Goal: Information Seeking & Learning: Learn about a topic

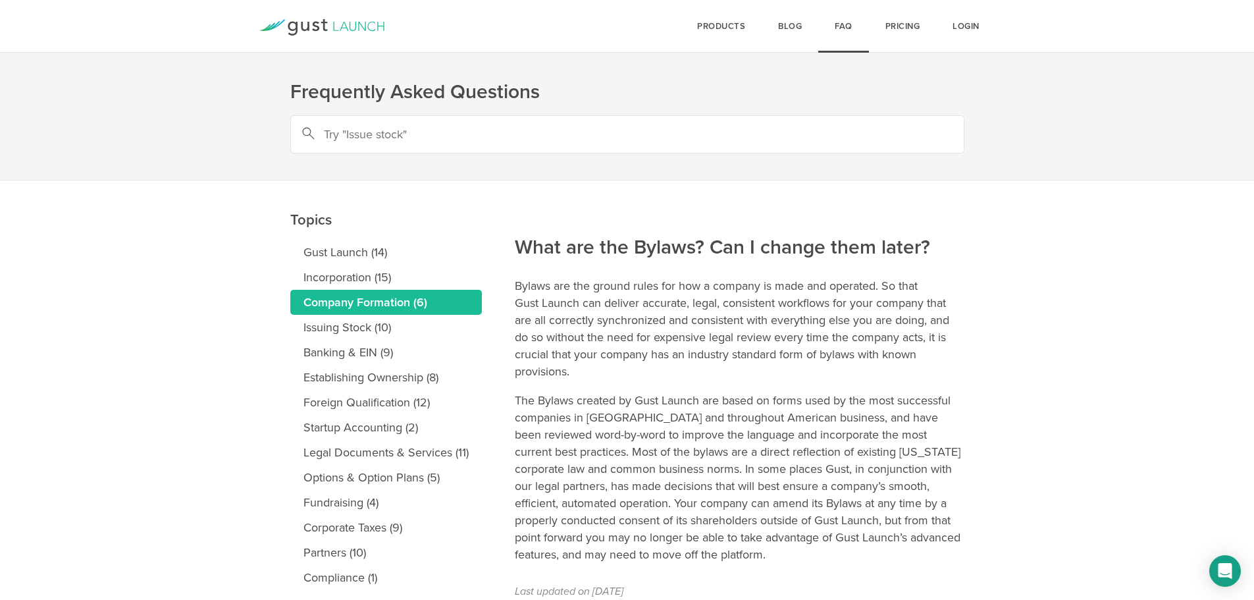
scroll to position [64, 0]
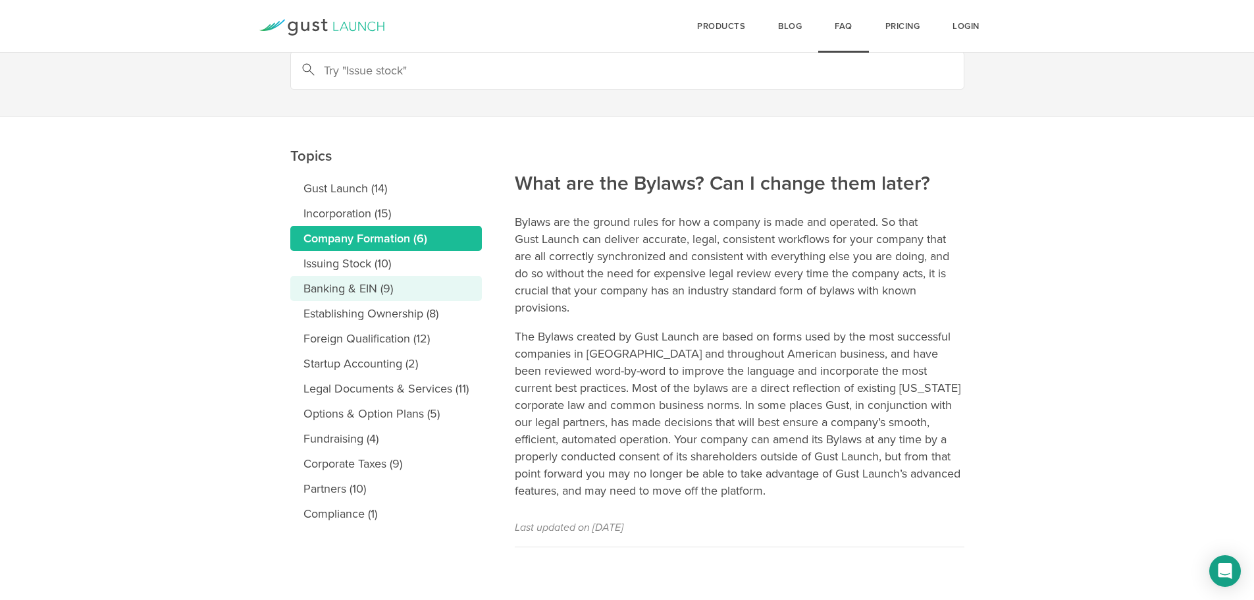
click at [404, 282] on link "Banking & EIN (9)" at bounding box center [386, 288] width 192 height 25
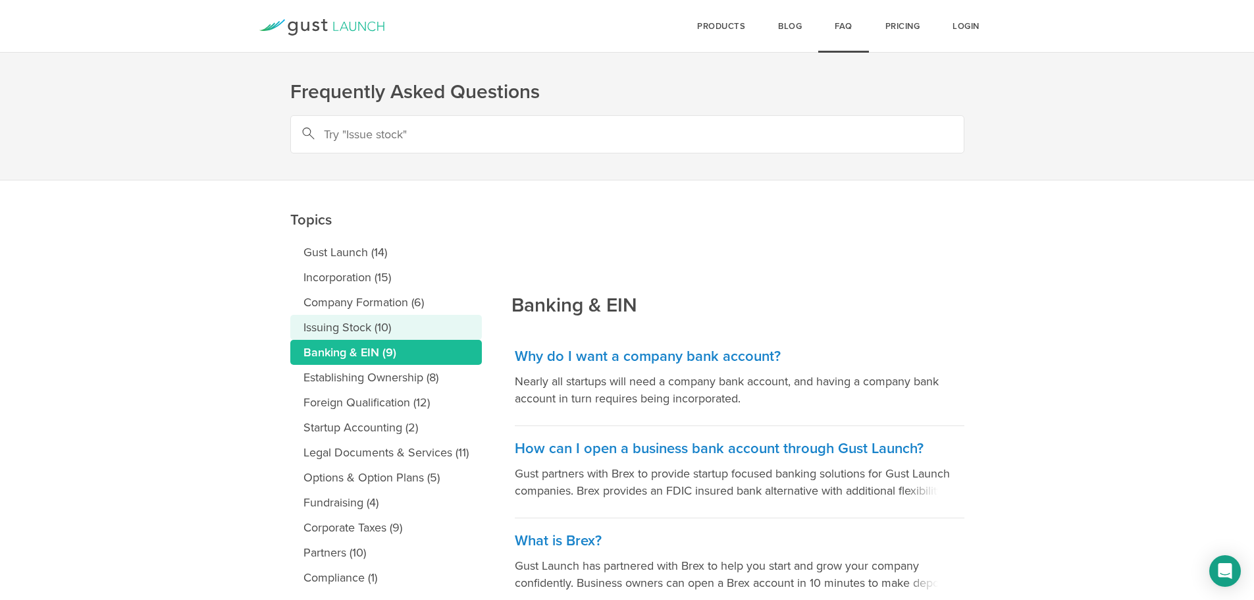
click at [404, 332] on link "Issuing Stock (10)" at bounding box center [386, 327] width 192 height 25
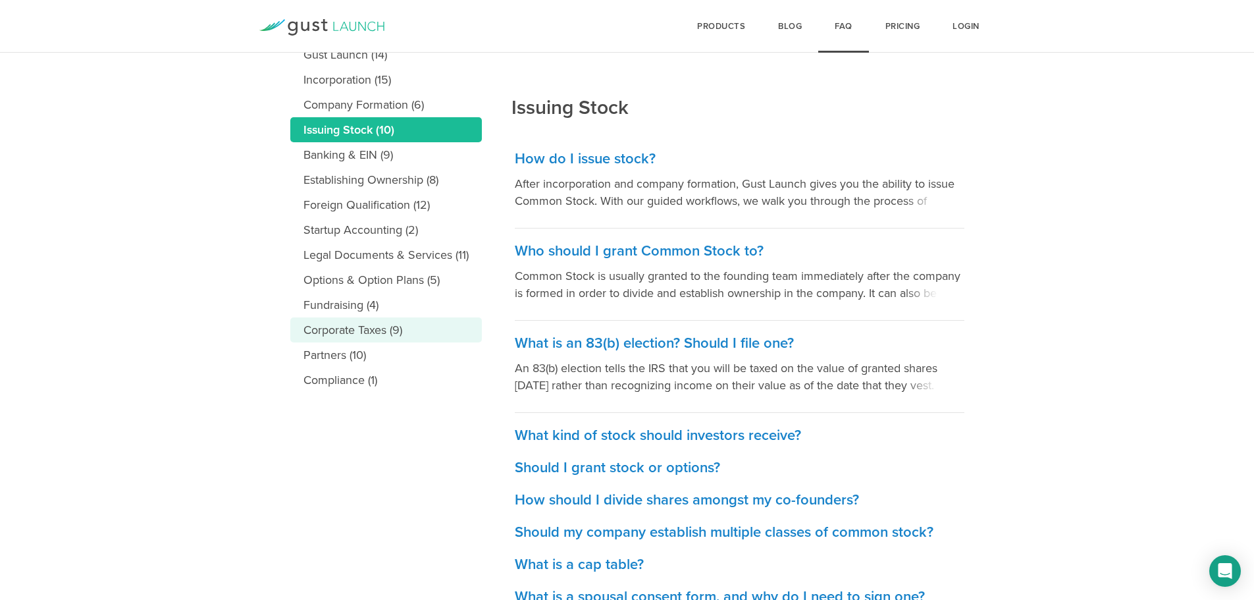
scroll to position [289, 0]
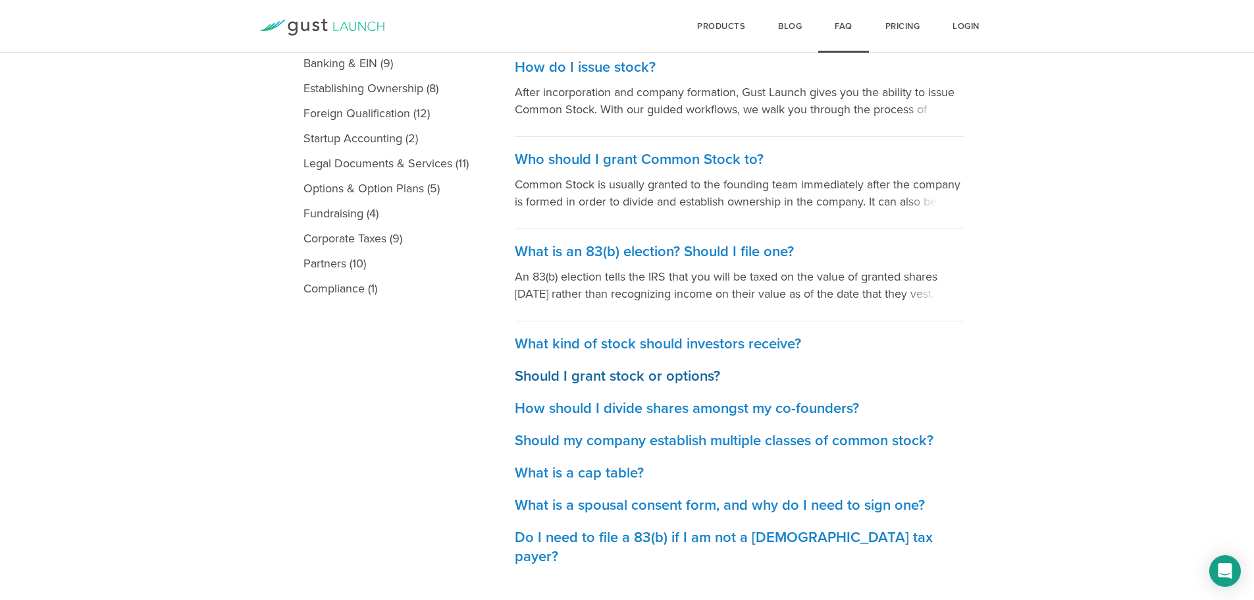
click at [521, 374] on h3 "Should I grant stock or options?" at bounding box center [739, 376] width 449 height 19
click at [628, 446] on h3 "Should my company establish multiple classes of common stock?" at bounding box center [739, 440] width 449 height 19
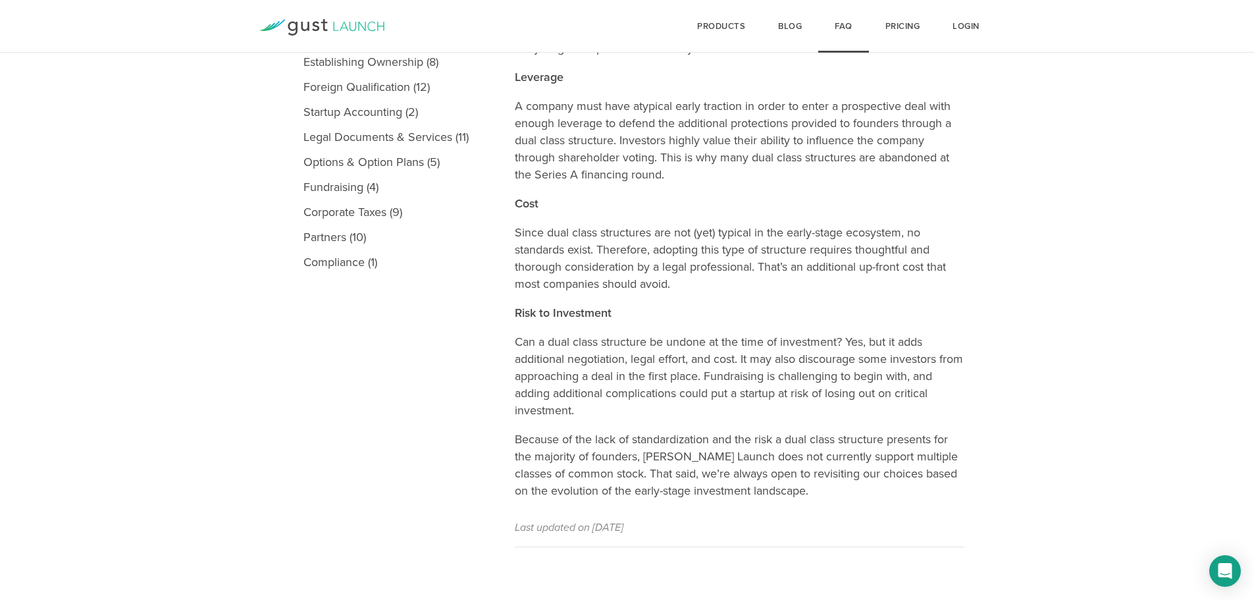
scroll to position [118, 0]
